Goal: Task Accomplishment & Management: Complete application form

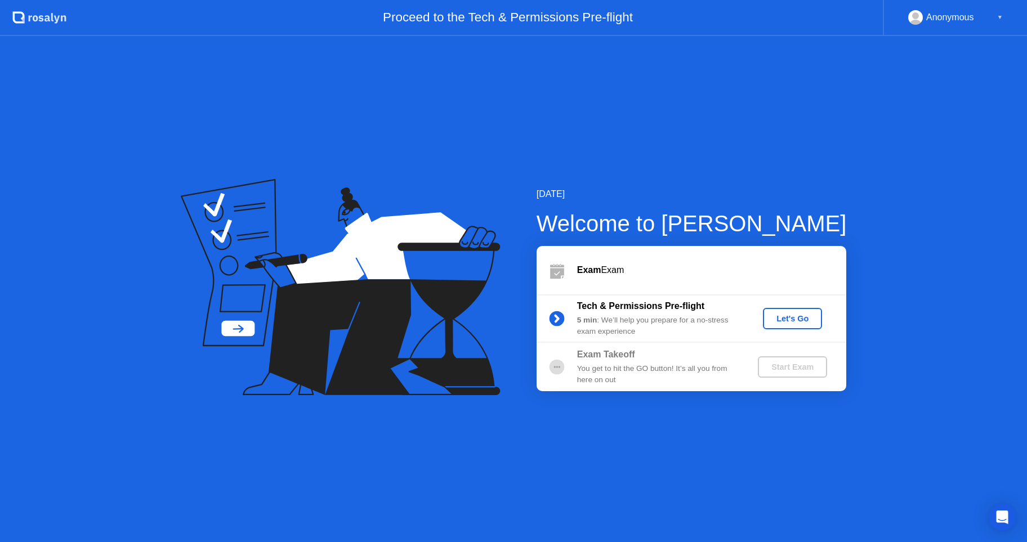
click at [796, 315] on div "Let's Go" at bounding box center [792, 318] width 50 height 9
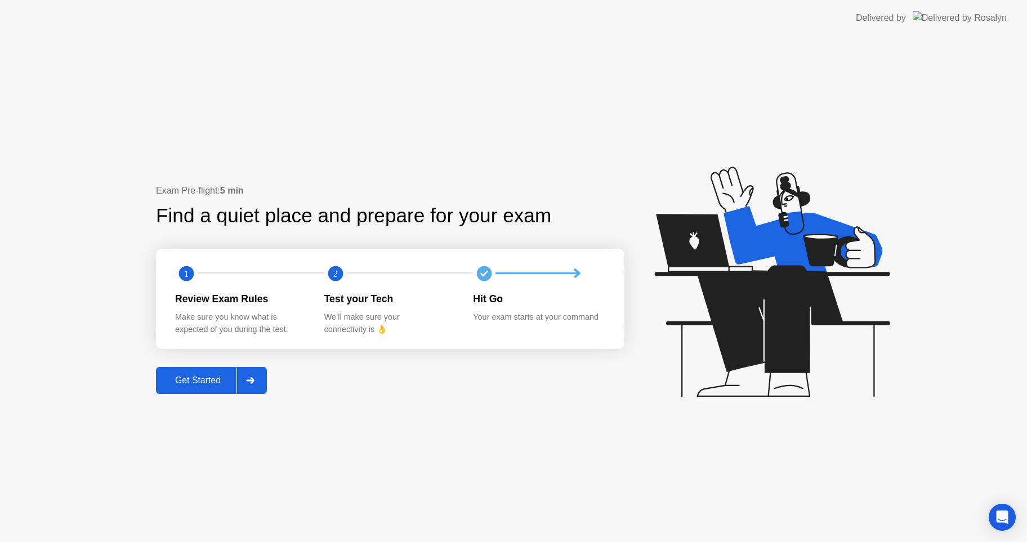
click at [212, 384] on div "Get Started" at bounding box center [197, 380] width 77 height 10
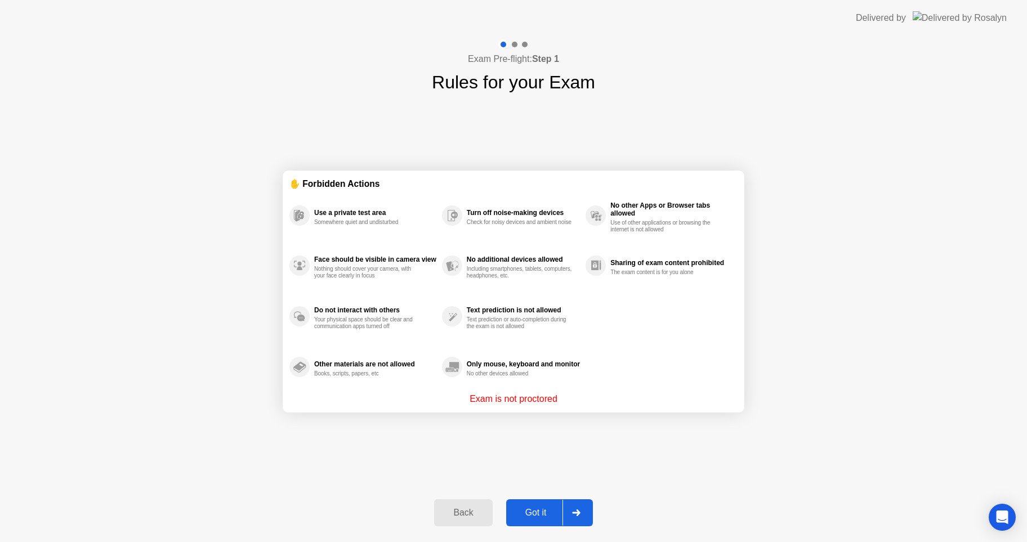
click at [542, 511] on div "Got it" at bounding box center [535, 513] width 53 height 10
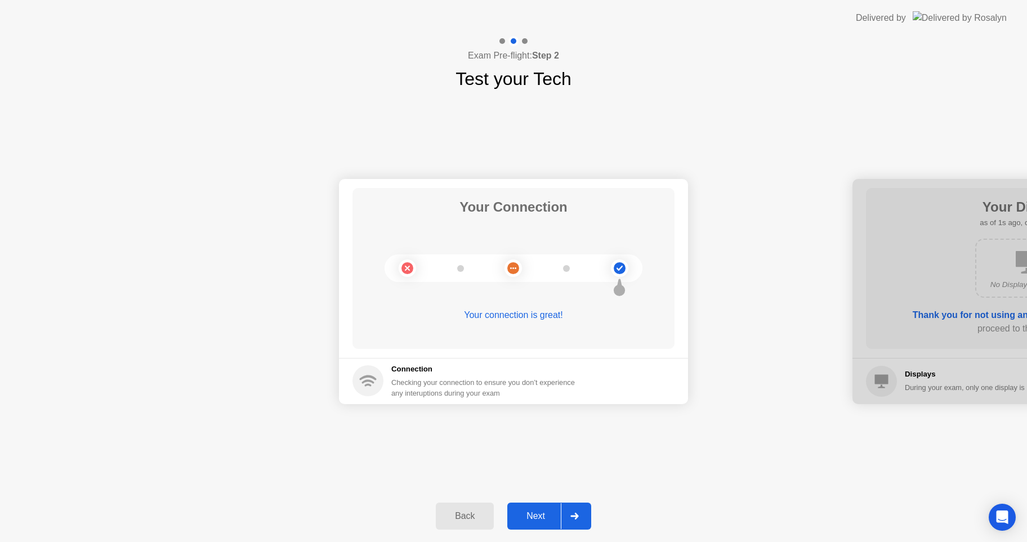
click at [545, 511] on div "Next" at bounding box center [536, 516] width 50 height 10
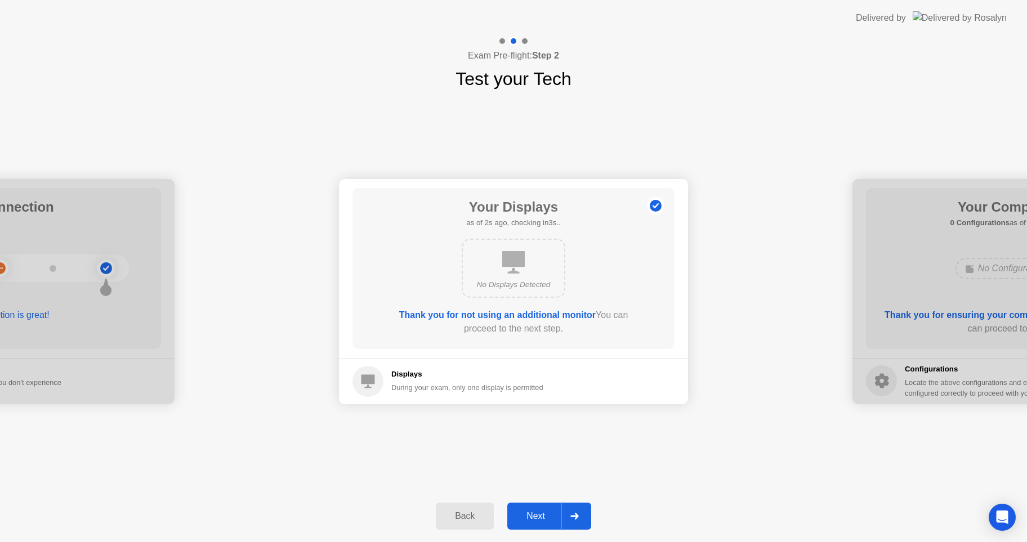
click at [547, 511] on div "Next" at bounding box center [536, 516] width 50 height 10
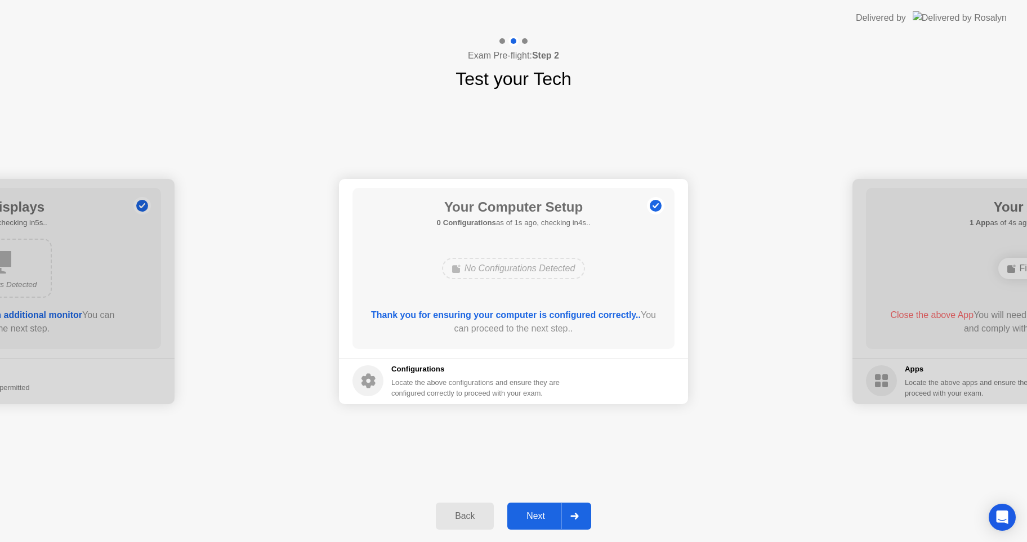
click at [547, 511] on div "Next" at bounding box center [536, 516] width 50 height 10
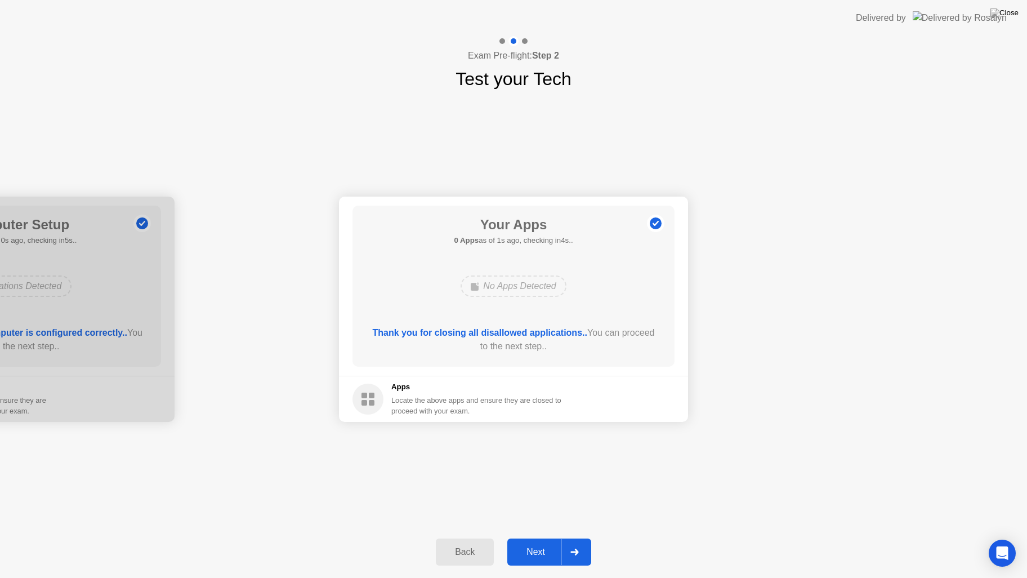
click at [530, 542] on div "Next" at bounding box center [536, 552] width 50 height 10
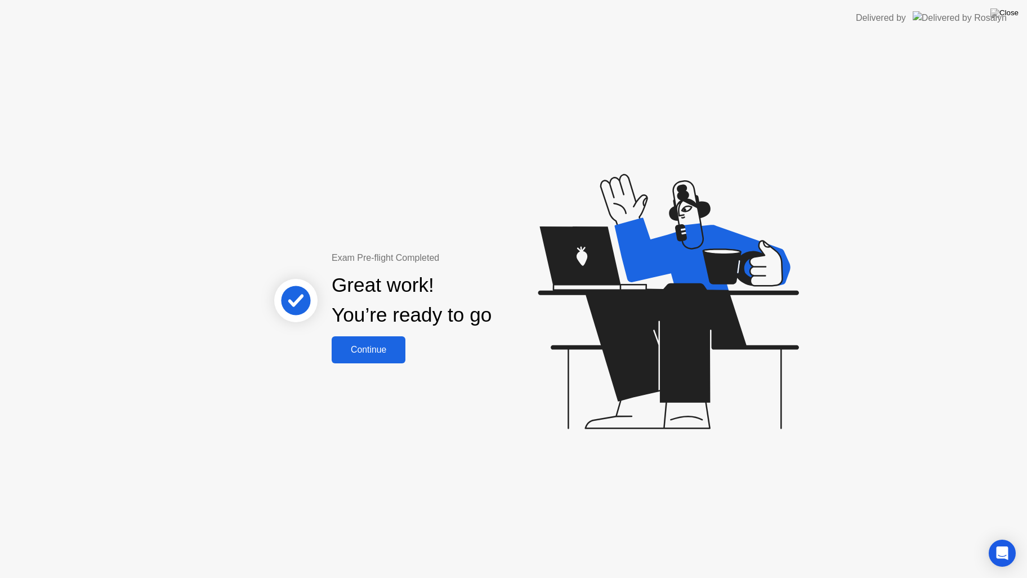
click at [375, 351] on div "Continue" at bounding box center [368, 350] width 67 height 10
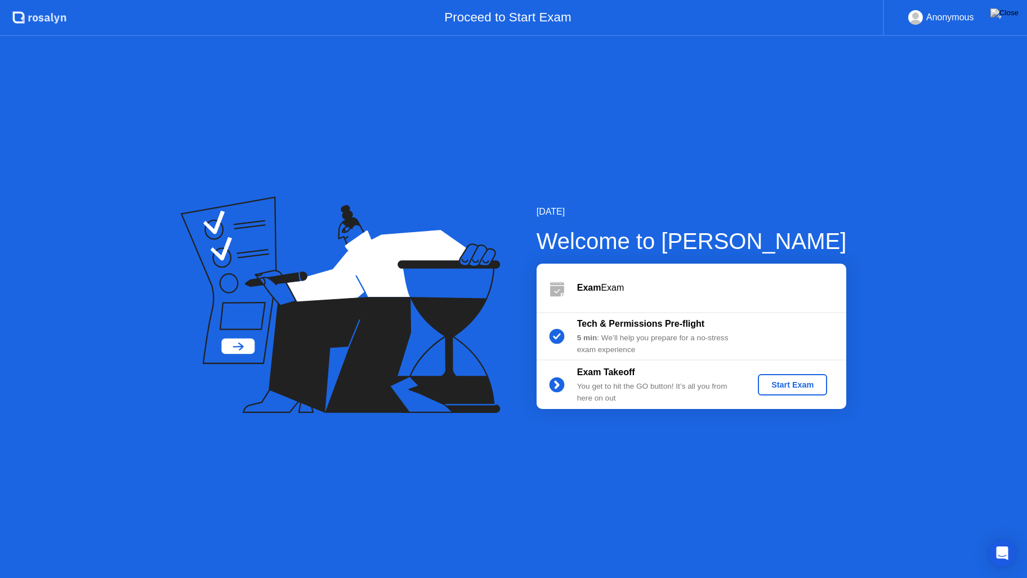
click at [789, 392] on button "Start Exam" at bounding box center [792, 384] width 69 height 21
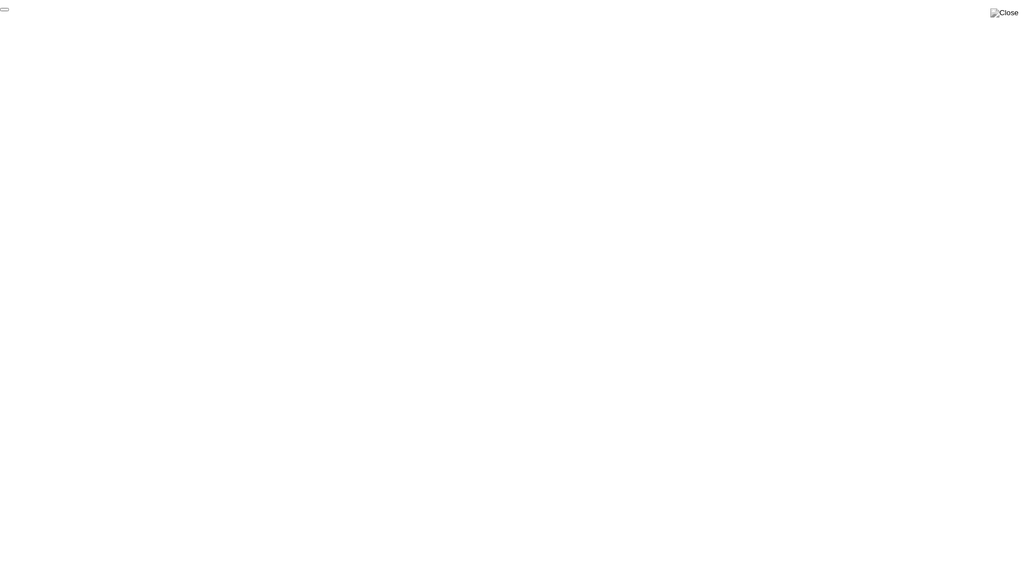
click div "End Proctoring Session"
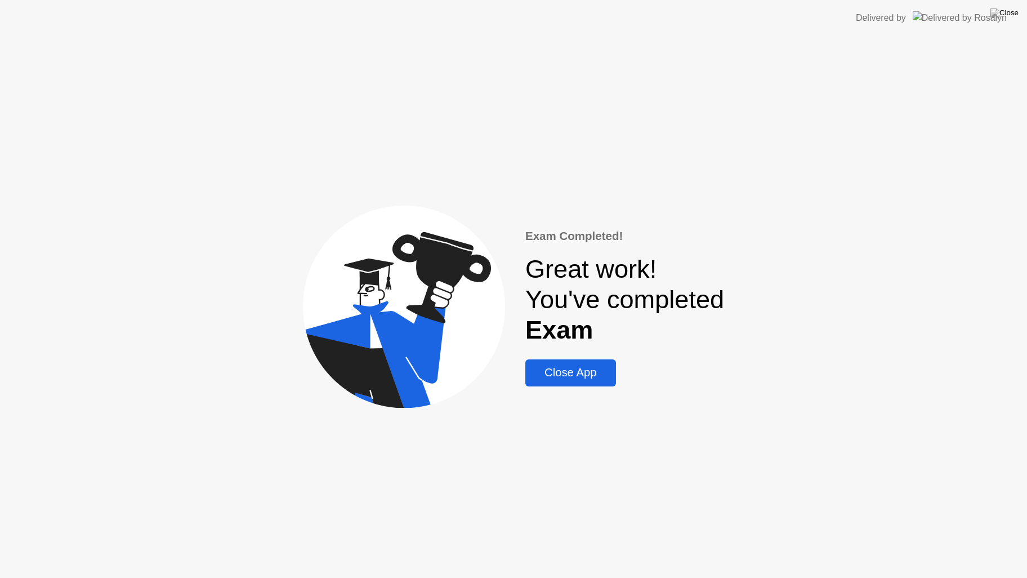
click at [547, 366] on div "Close App" at bounding box center [571, 372] width 84 height 13
